Goal: Find specific page/section: Find specific page/section

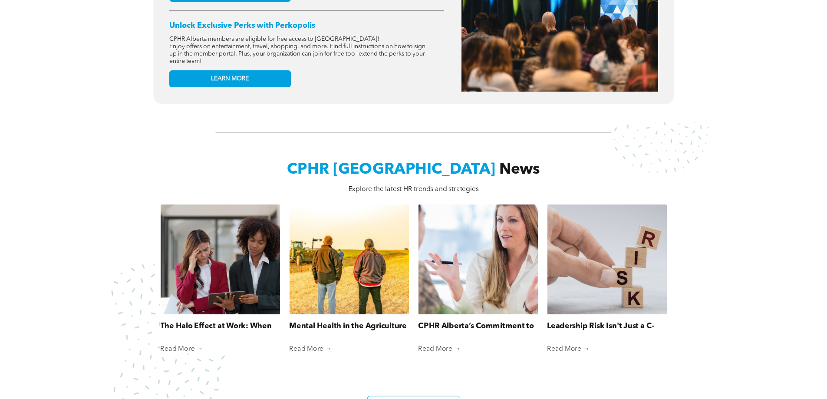
scroll to position [521, 0]
